Goal: Check status: Check status

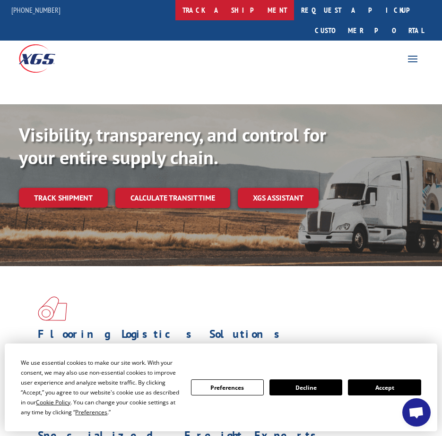
click at [261, 16] on link "track a shipment" at bounding box center [234, 10] width 119 height 20
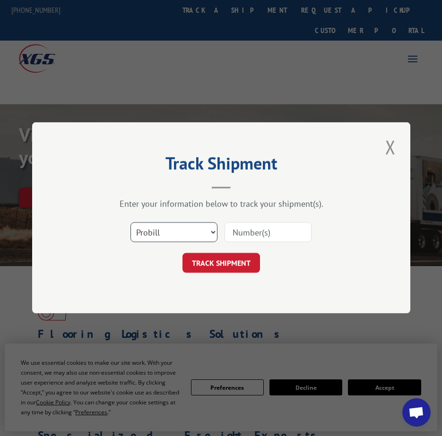
click at [195, 231] on select "Select category... Probill BOL PO" at bounding box center [173, 233] width 87 height 20
select select "bol"
click at [130, 223] on select "Select category... Probill BOL PO" at bounding box center [173, 233] width 87 height 20
click at [243, 232] on input at bounding box center [267, 233] width 87 height 20
paste input "5129598"
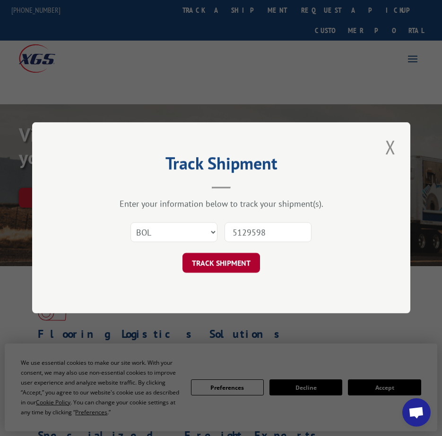
type input "5129598"
click at [245, 263] on button "TRACK SHIPMENT" at bounding box center [220, 264] width 77 height 20
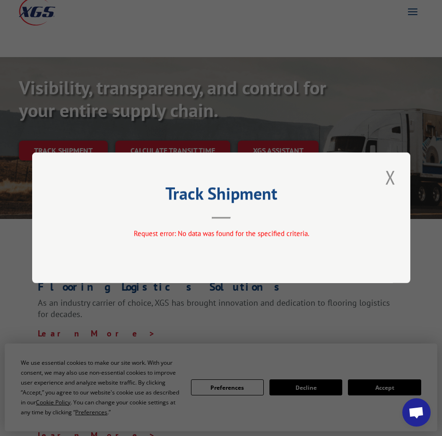
scroll to position [189, 0]
